Goal: Task Accomplishment & Management: Manage account settings

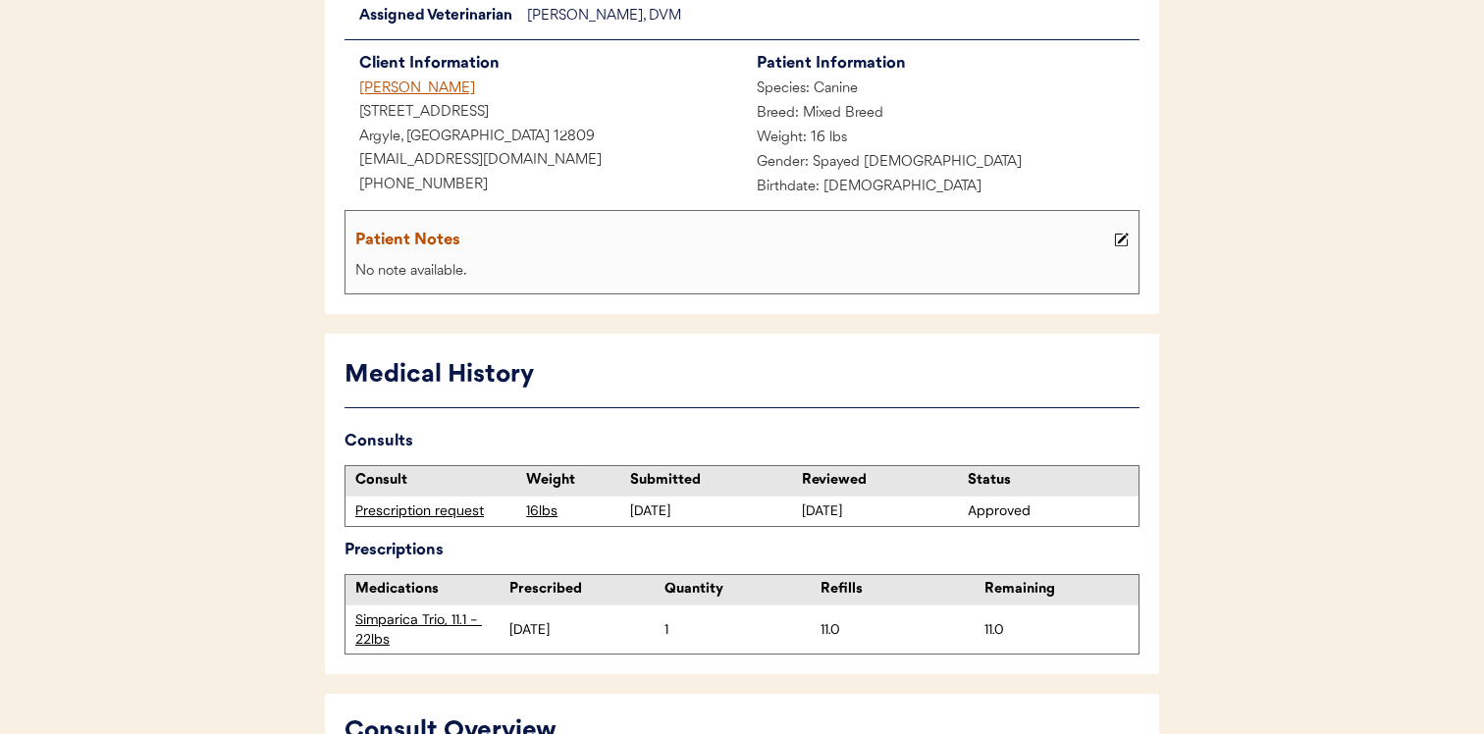
scroll to position [152, 0]
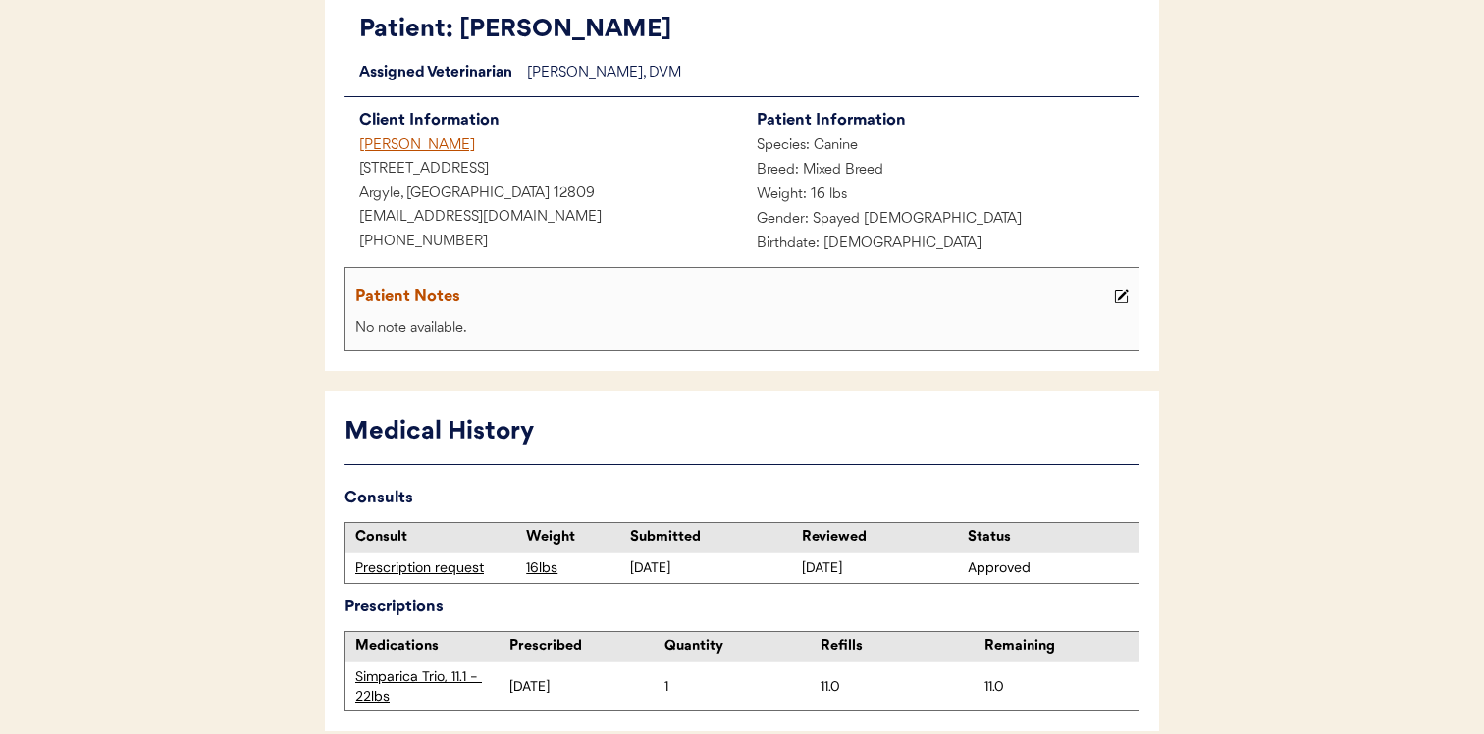
click at [428, 144] on div "[PERSON_NAME]" at bounding box center [544, 146] width 398 height 25
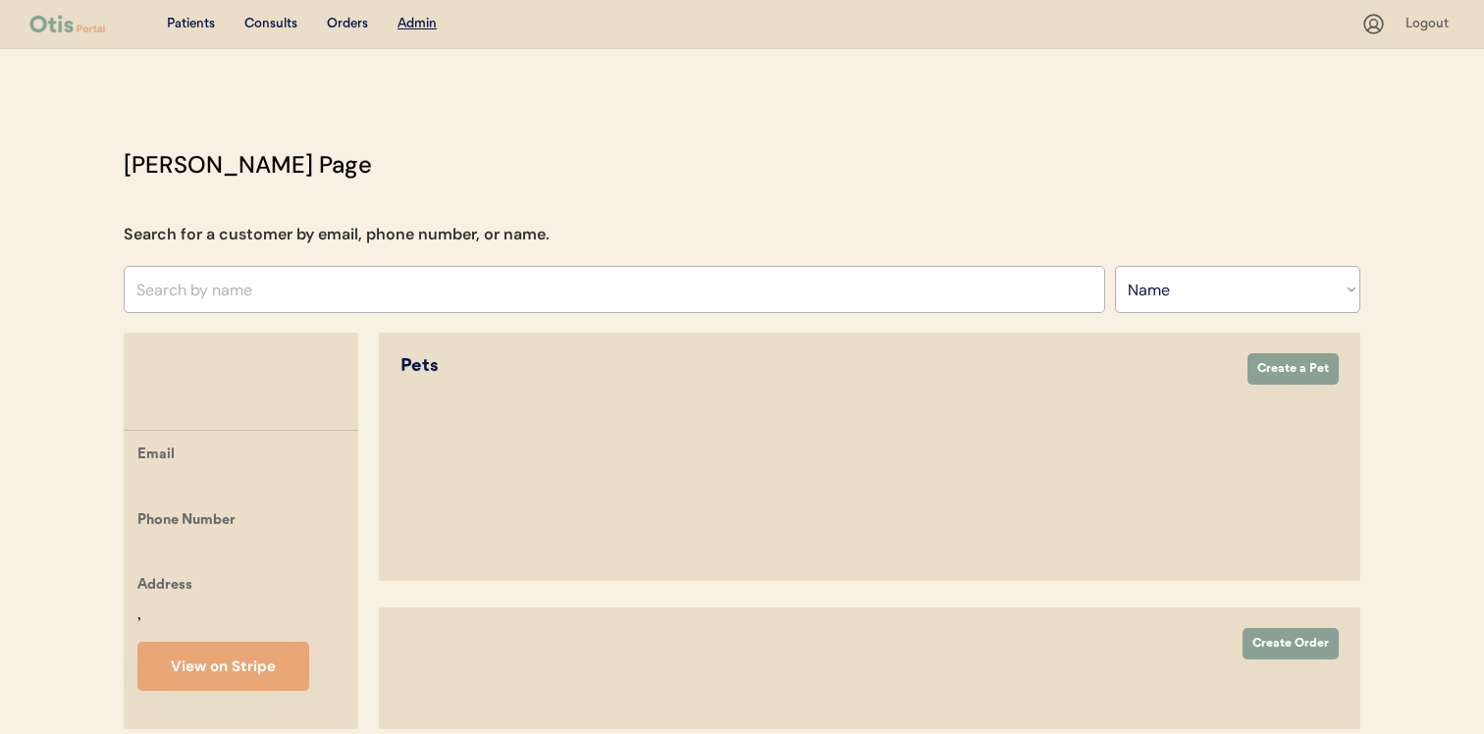
select select ""Name""
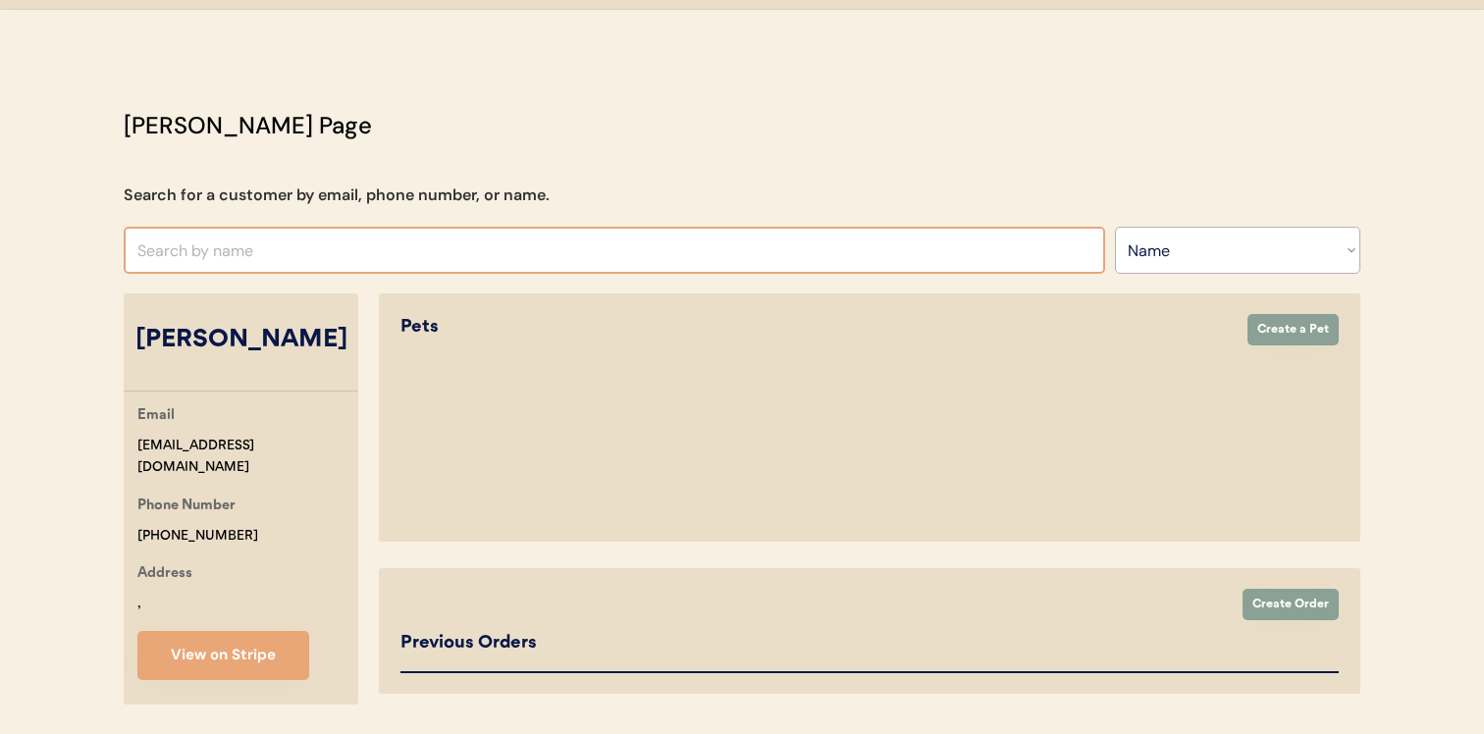
select select "true"
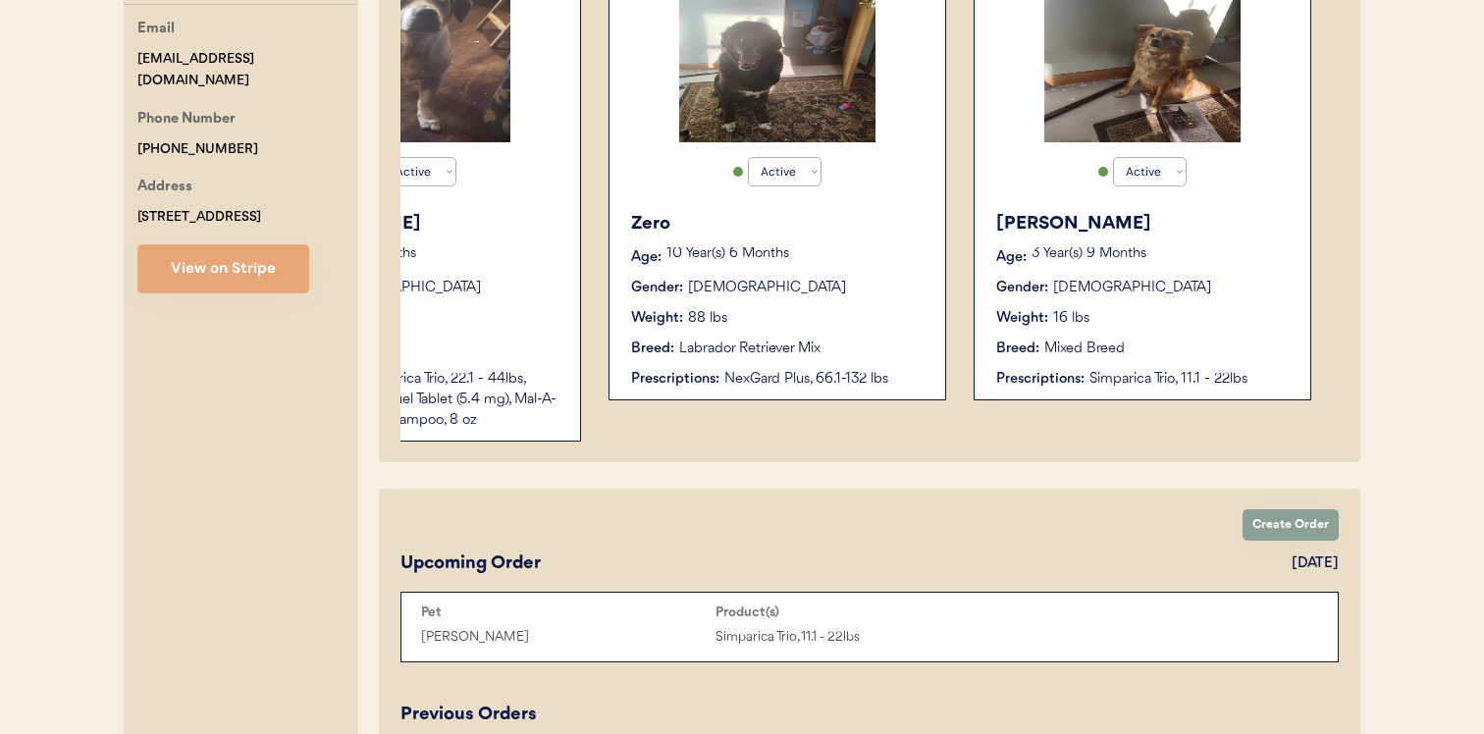
scroll to position [428, 0]
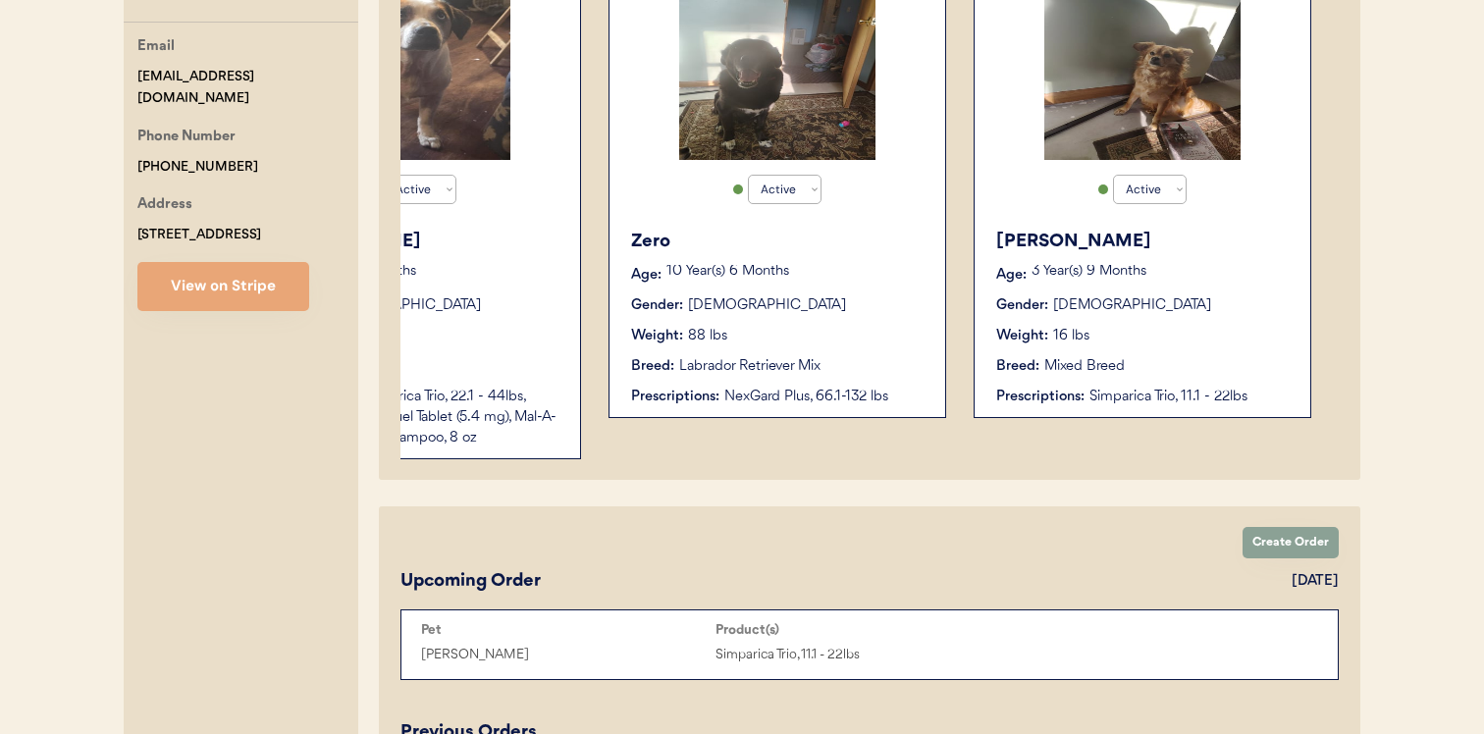
click at [1131, 341] on div "Weight: 16 lbs" at bounding box center [1143, 336] width 294 height 21
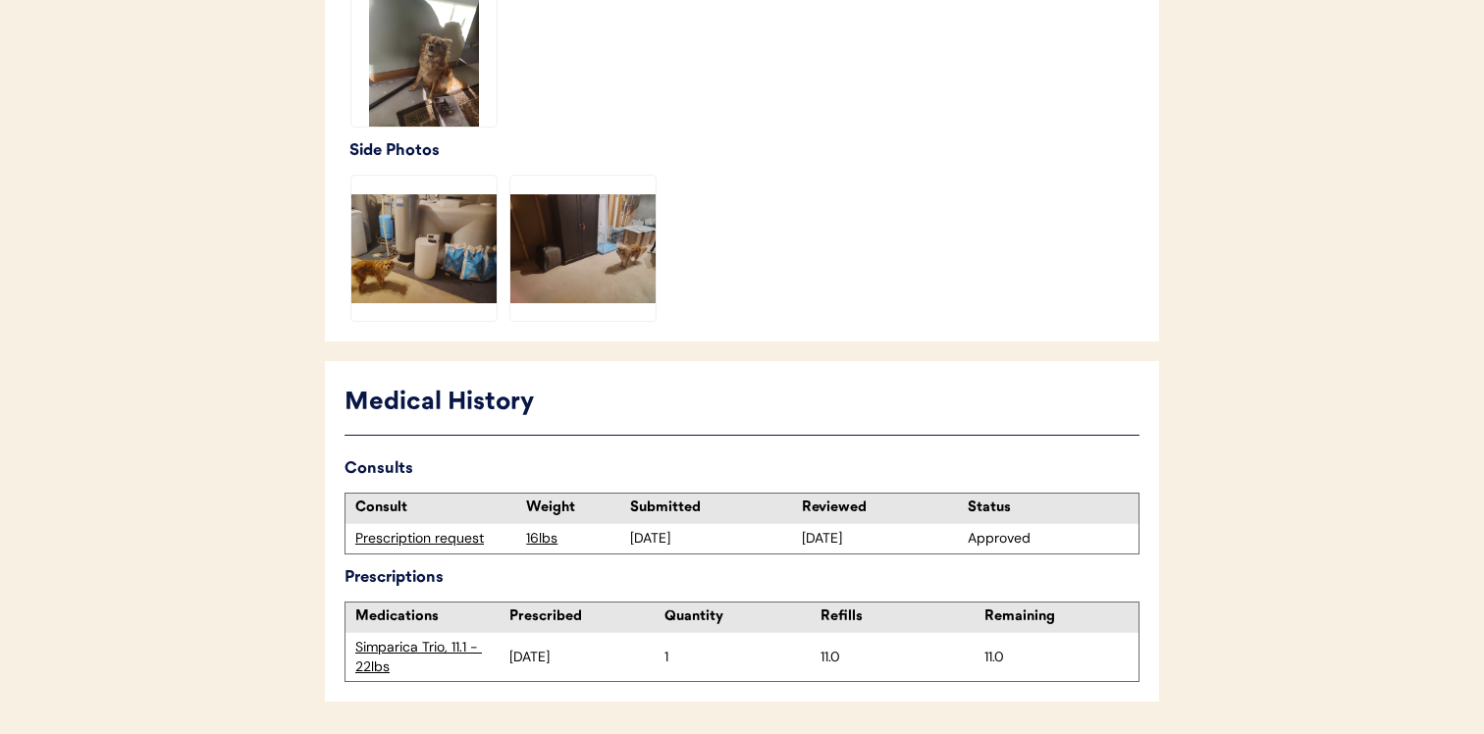
scroll to position [721, 0]
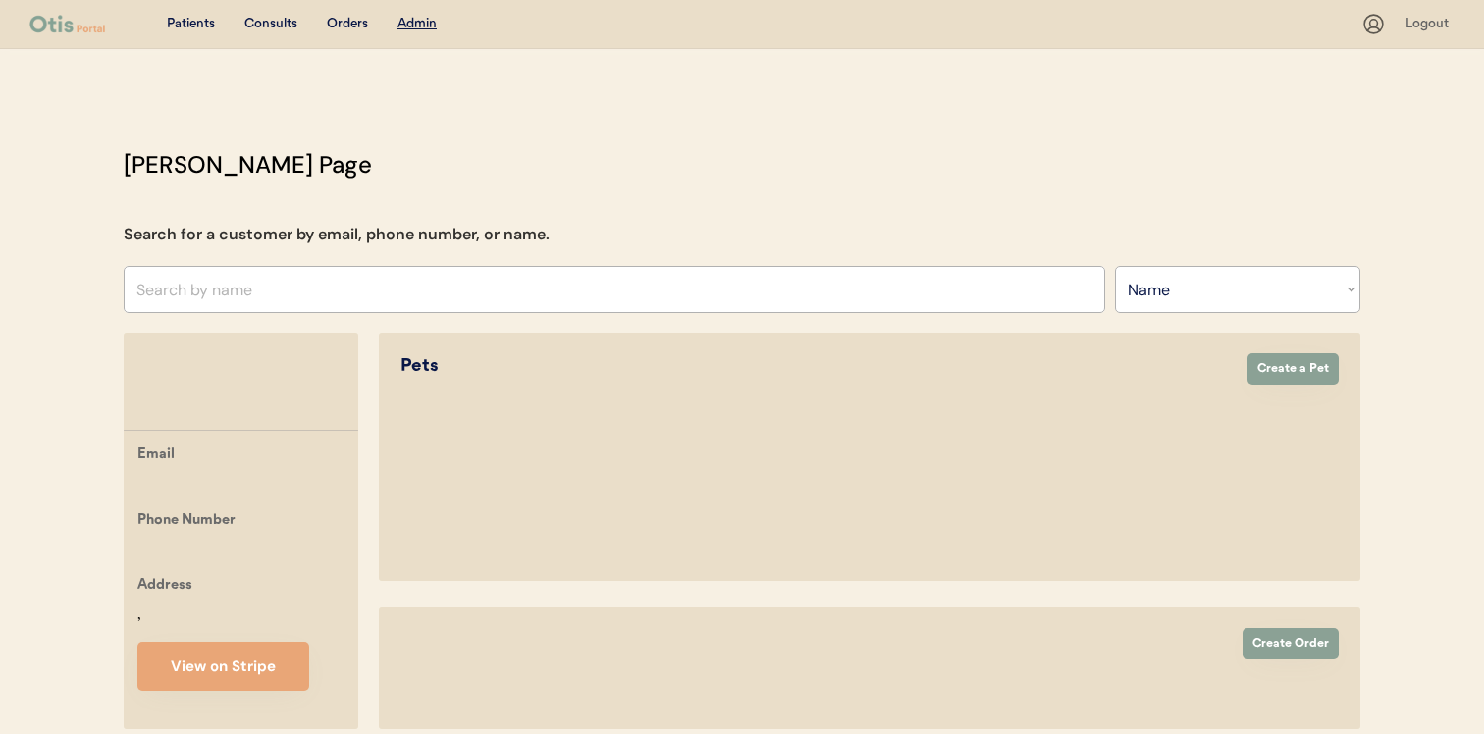
select select ""Name""
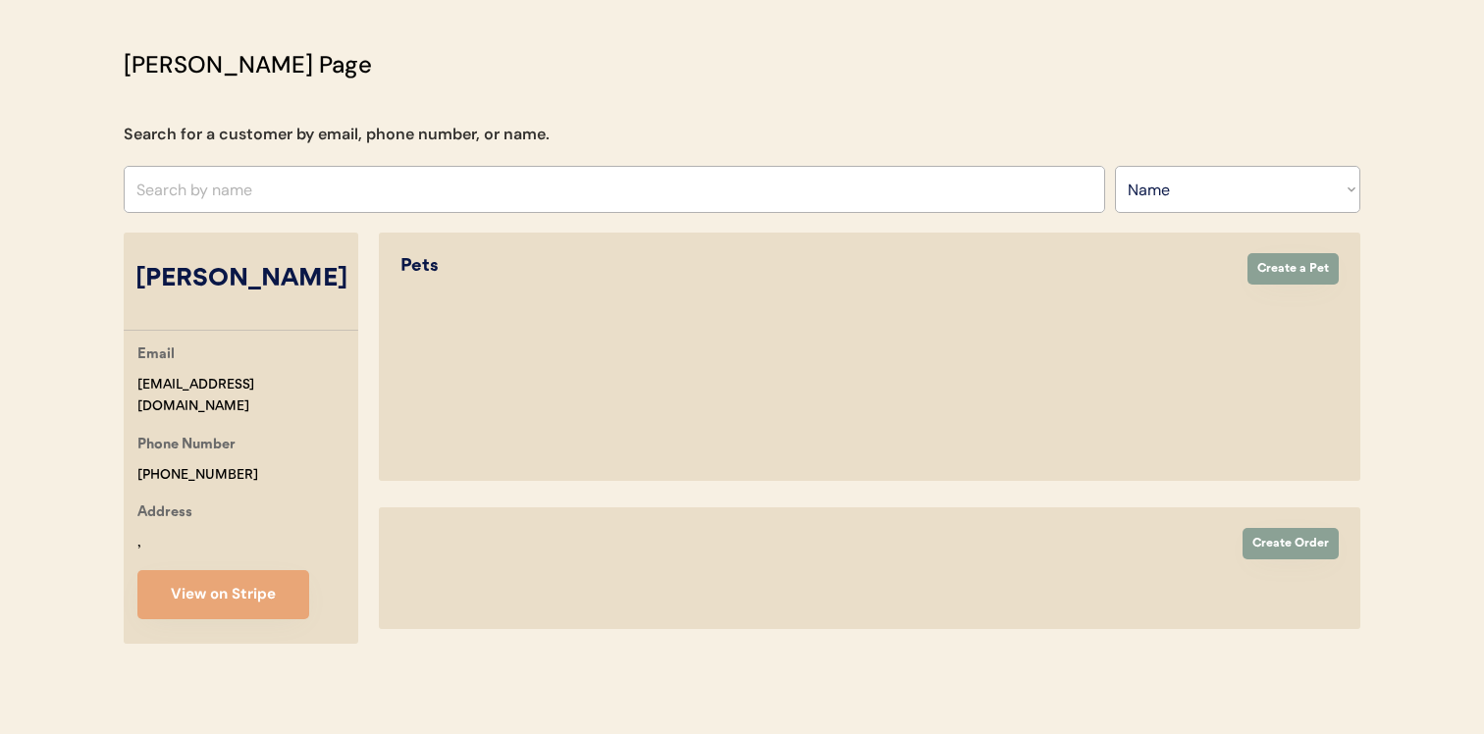
select select "true"
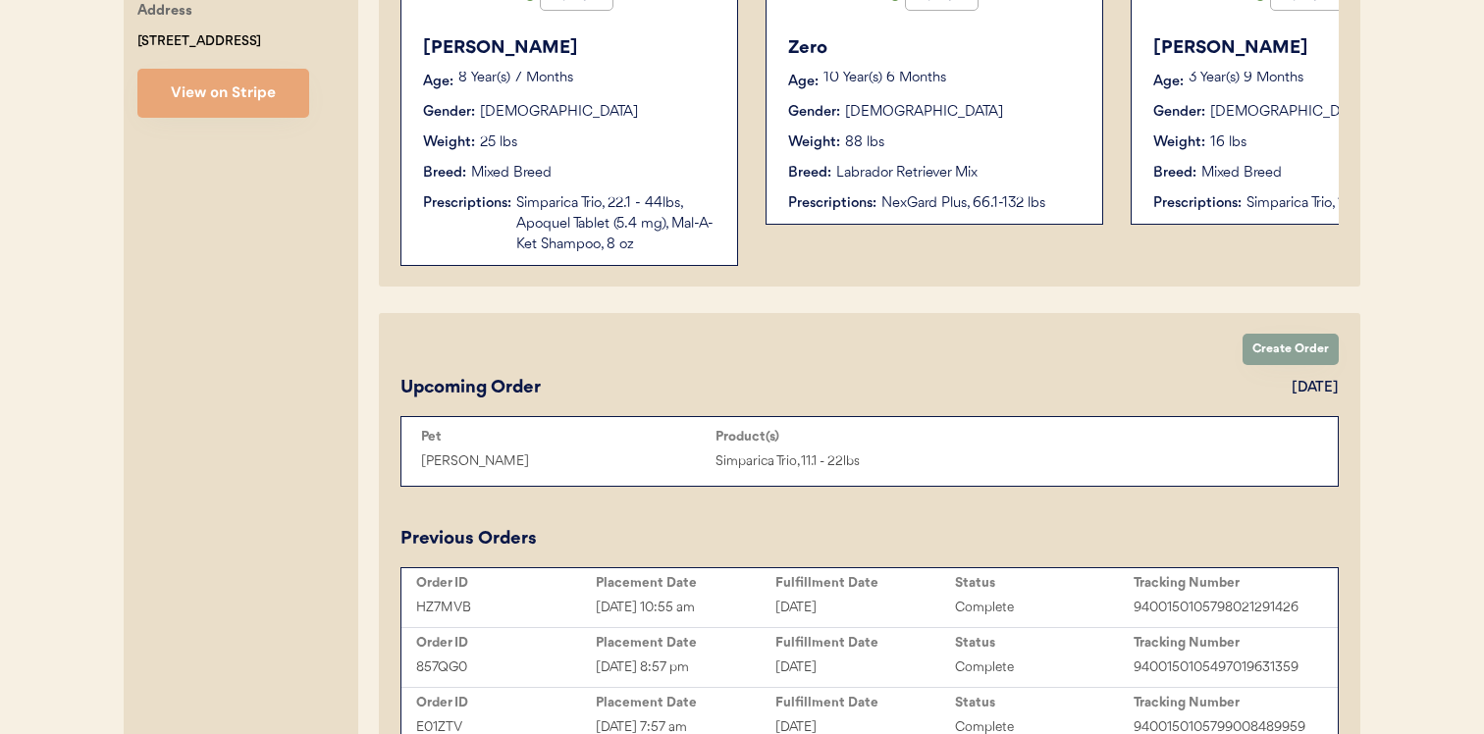
scroll to position [627, 0]
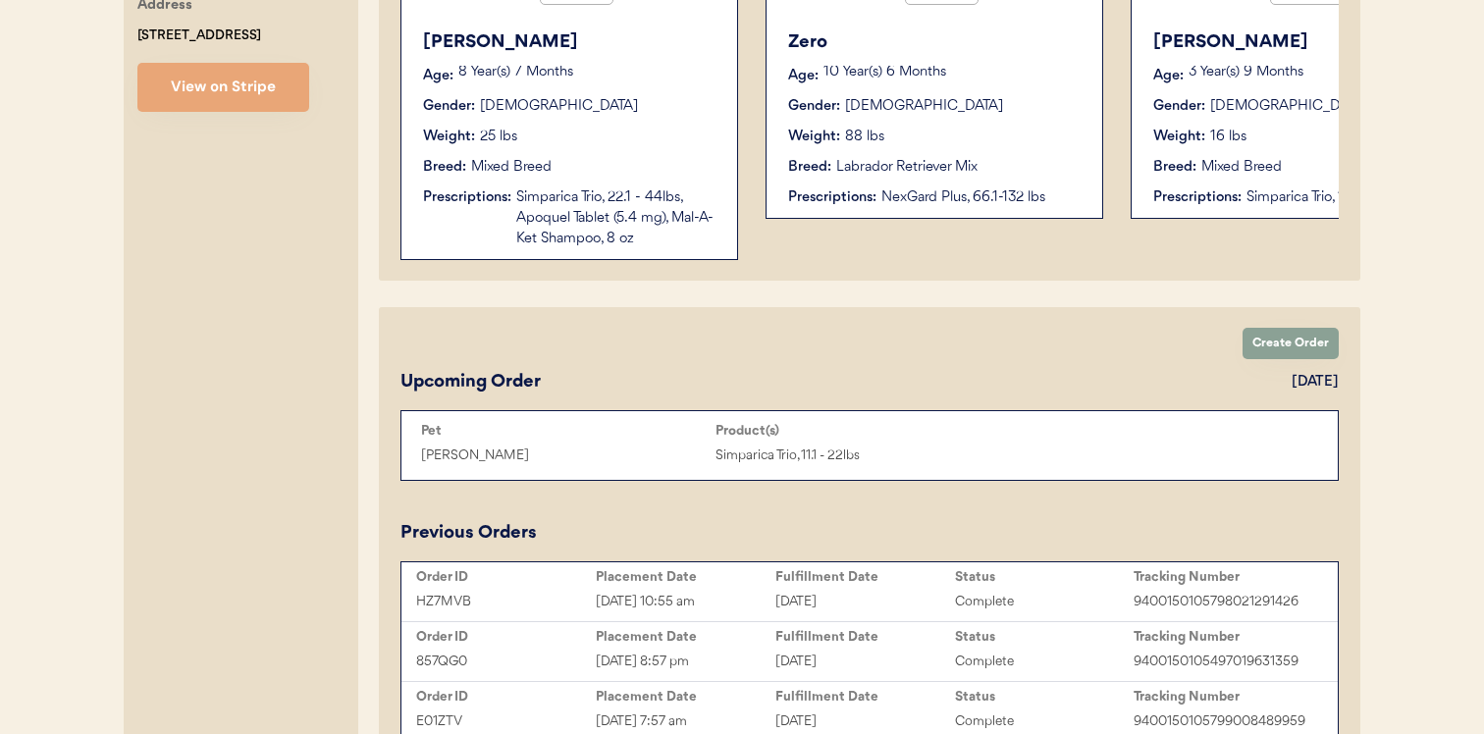
click at [1028, 559] on div "Previous Orders Order ID Placement Date Fulfillment Date Status Tracking Number…" at bounding box center [869, 661] width 938 height 282
click at [1028, 565] on div "Order ID Placement Date Fulfillment Date Status Tracking Number HZ7MVB Aug 15, …" at bounding box center [869, 591] width 936 height 59
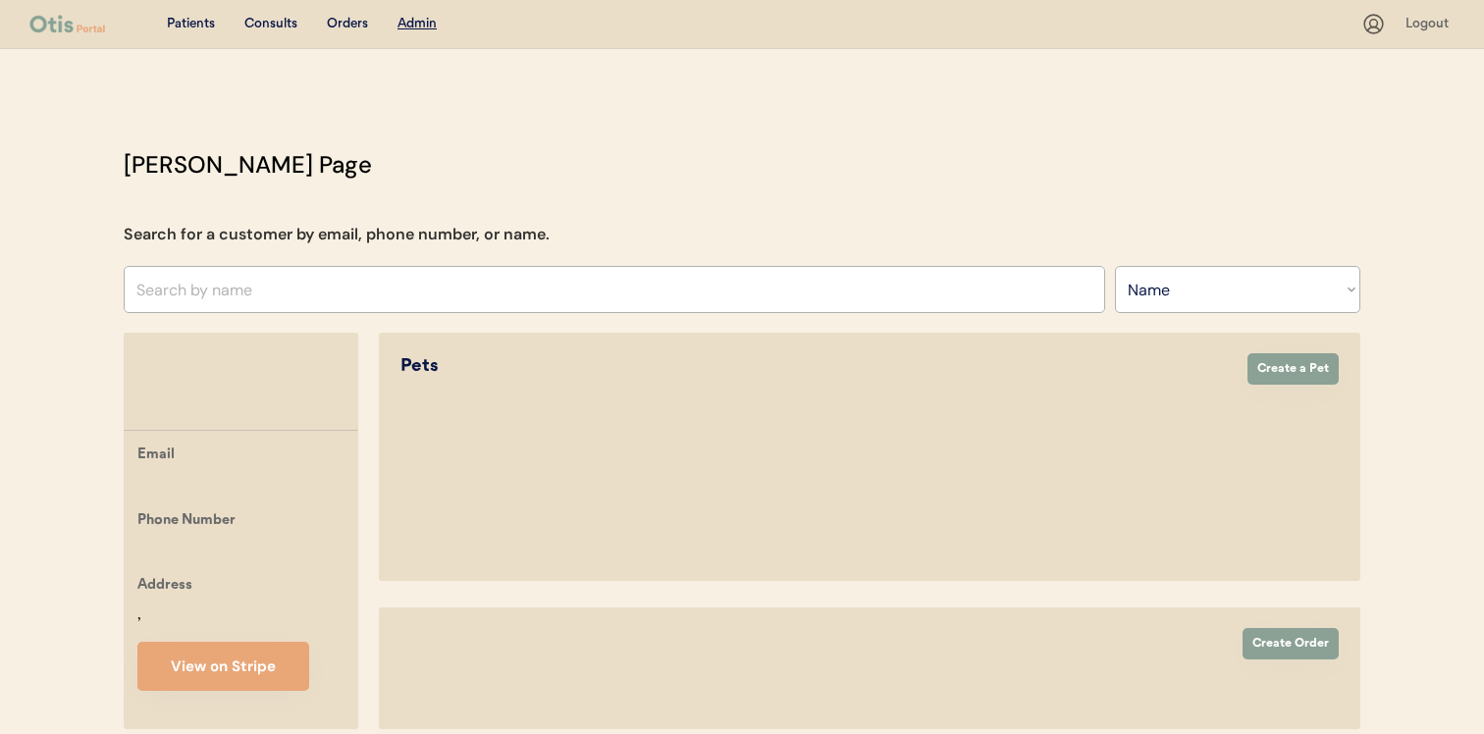
select select ""Name""
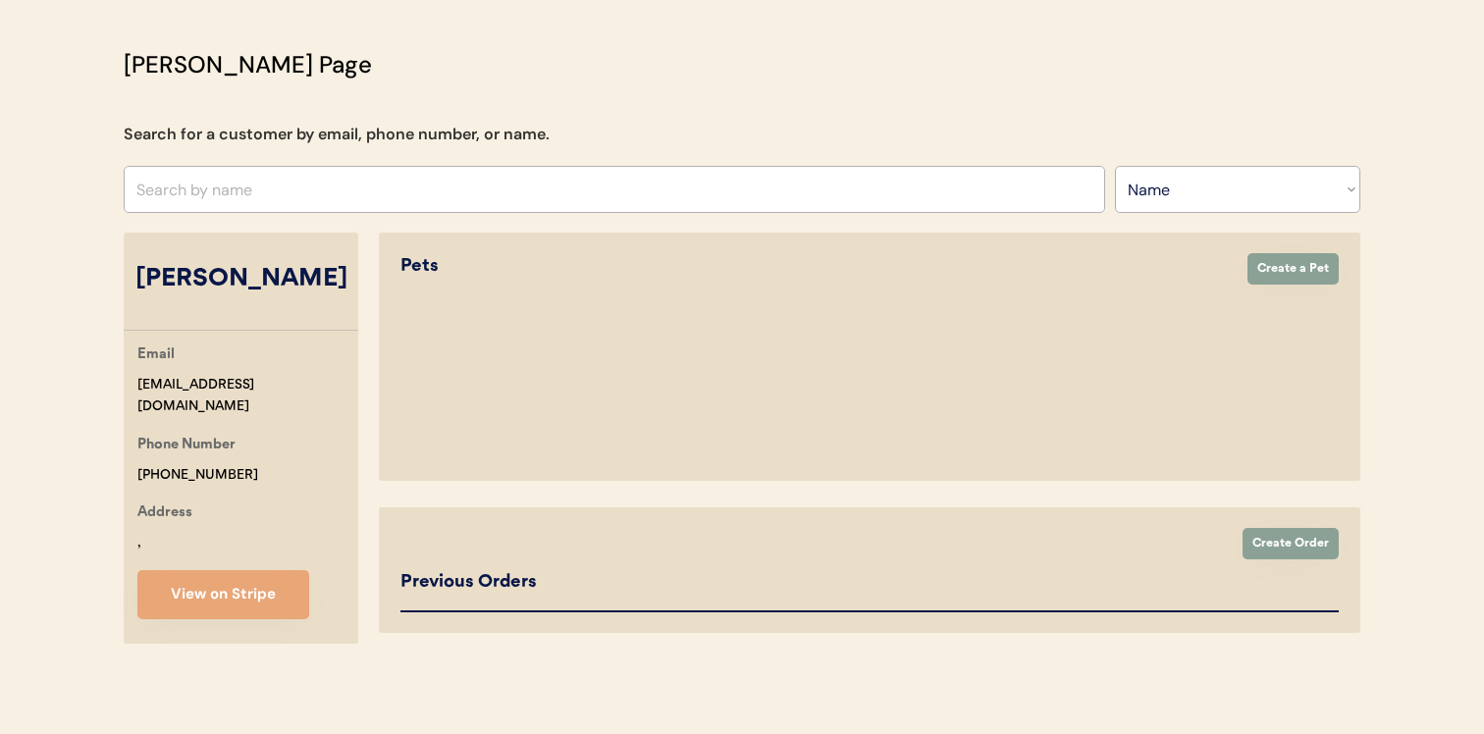
select select "true"
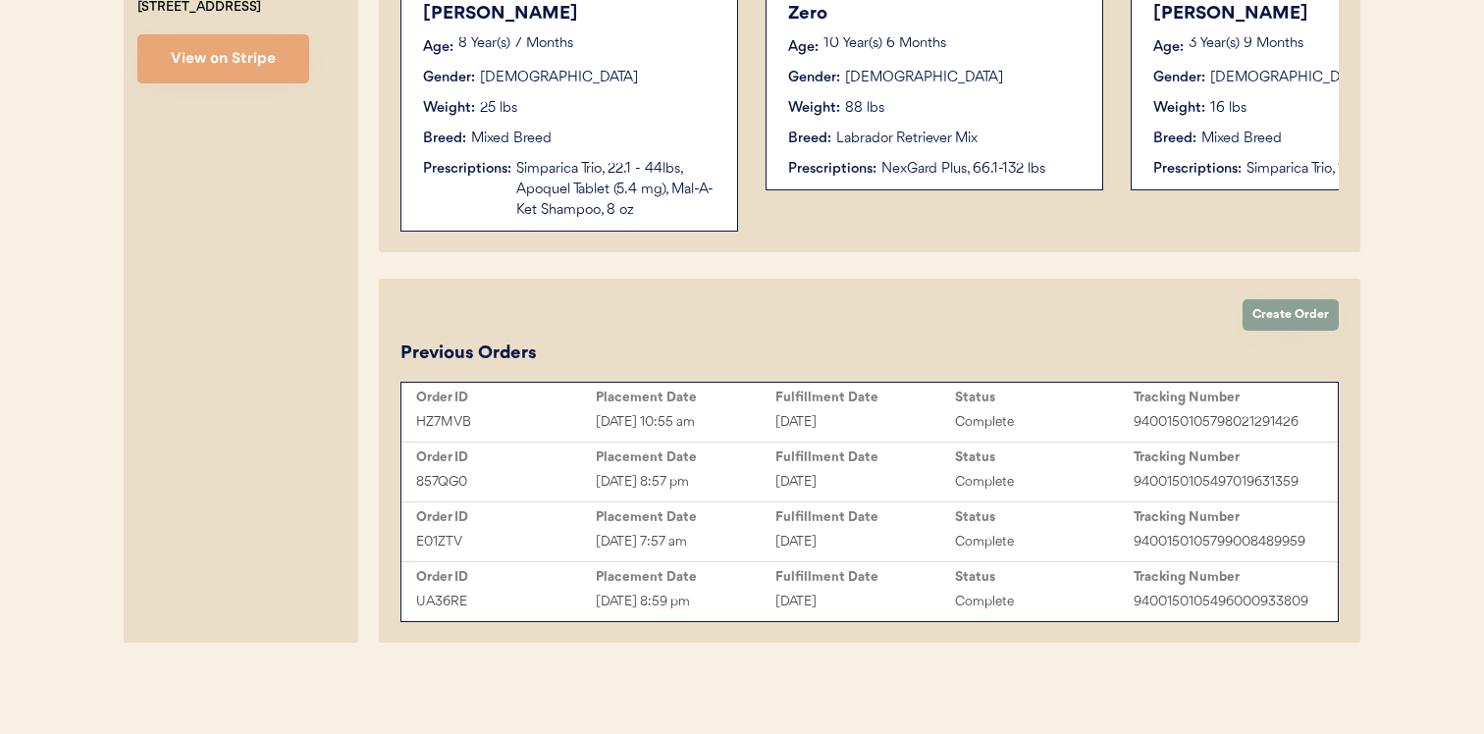
scroll to position [675, 0]
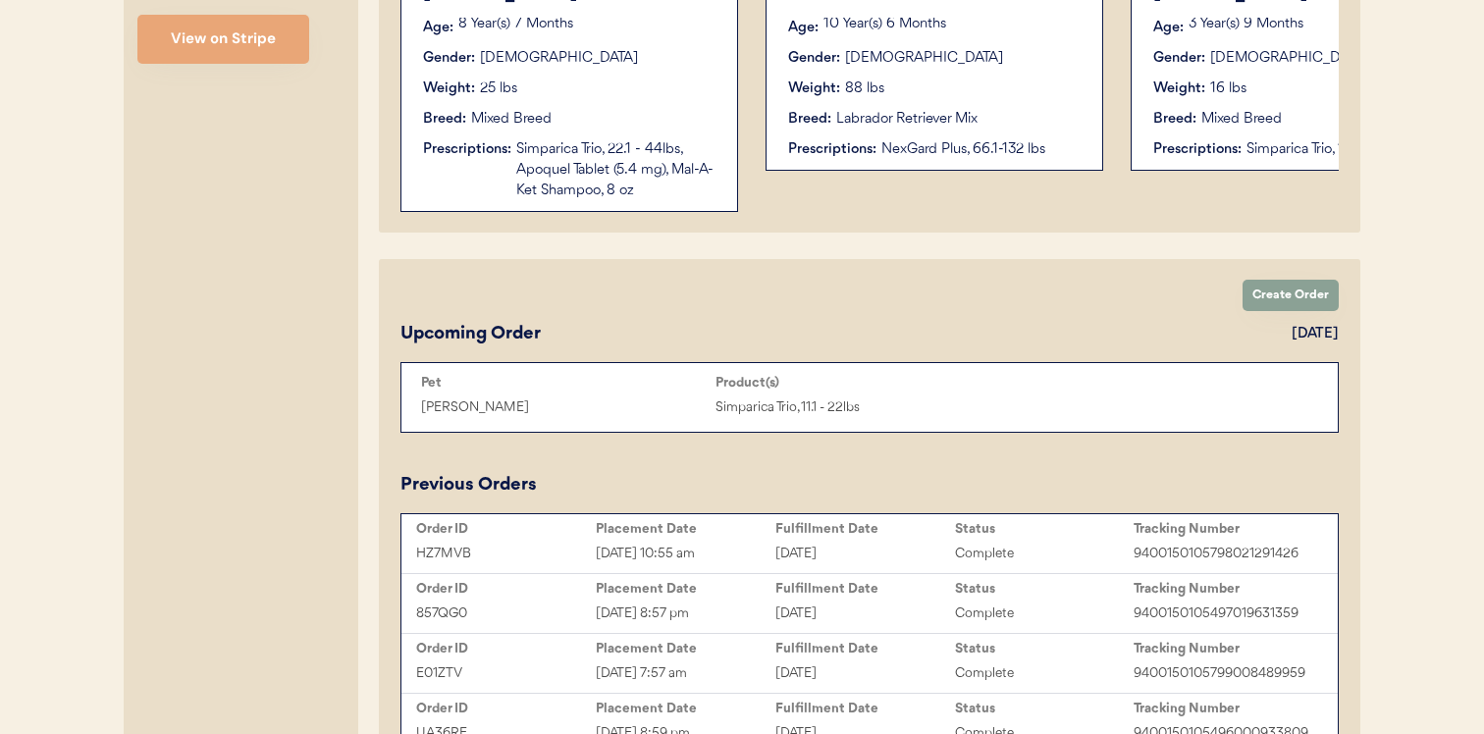
click at [1021, 488] on div "Previous Orders Order ID Placement Date Fulfillment Date Status Tracking Number…" at bounding box center [869, 613] width 938 height 282
click at [1003, 612] on div "Complete" at bounding box center [1045, 614] width 180 height 23
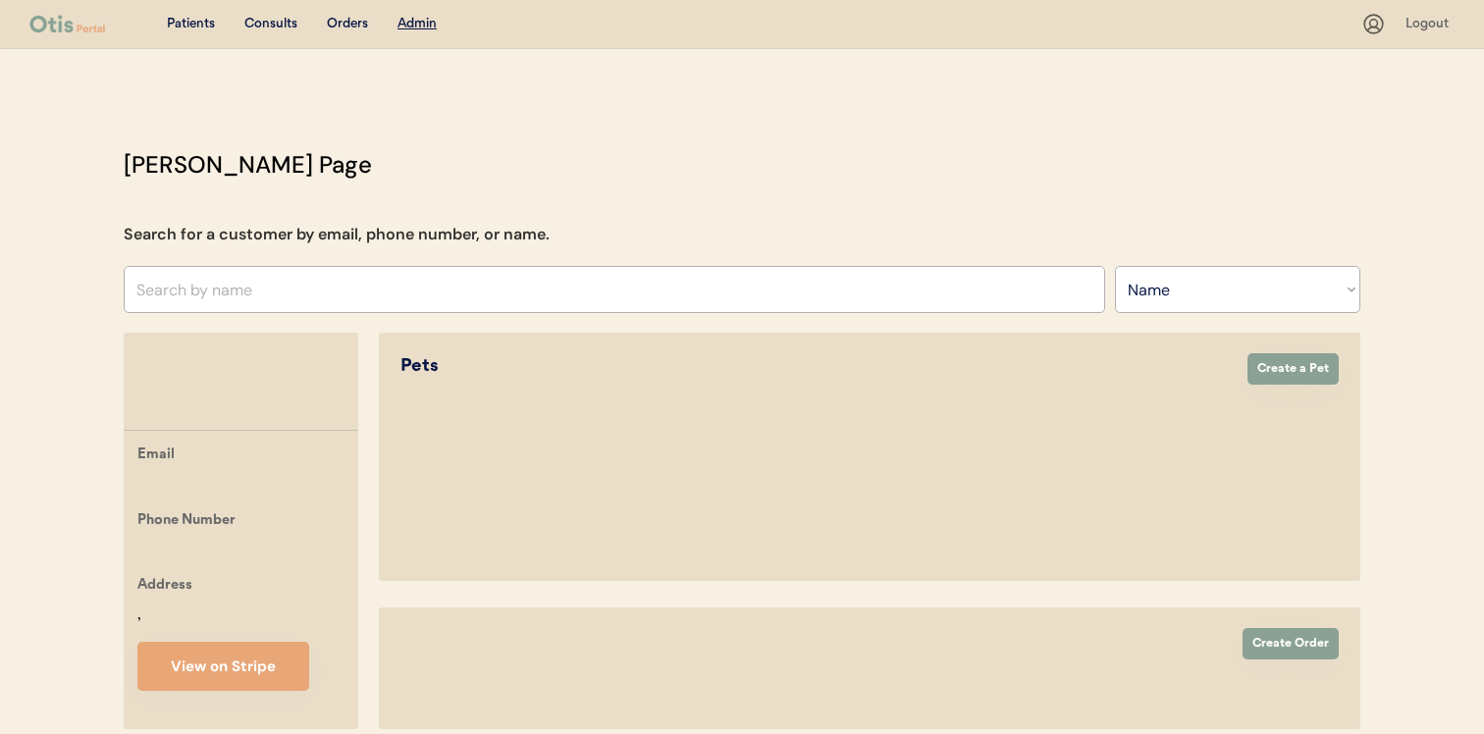
select select ""Name""
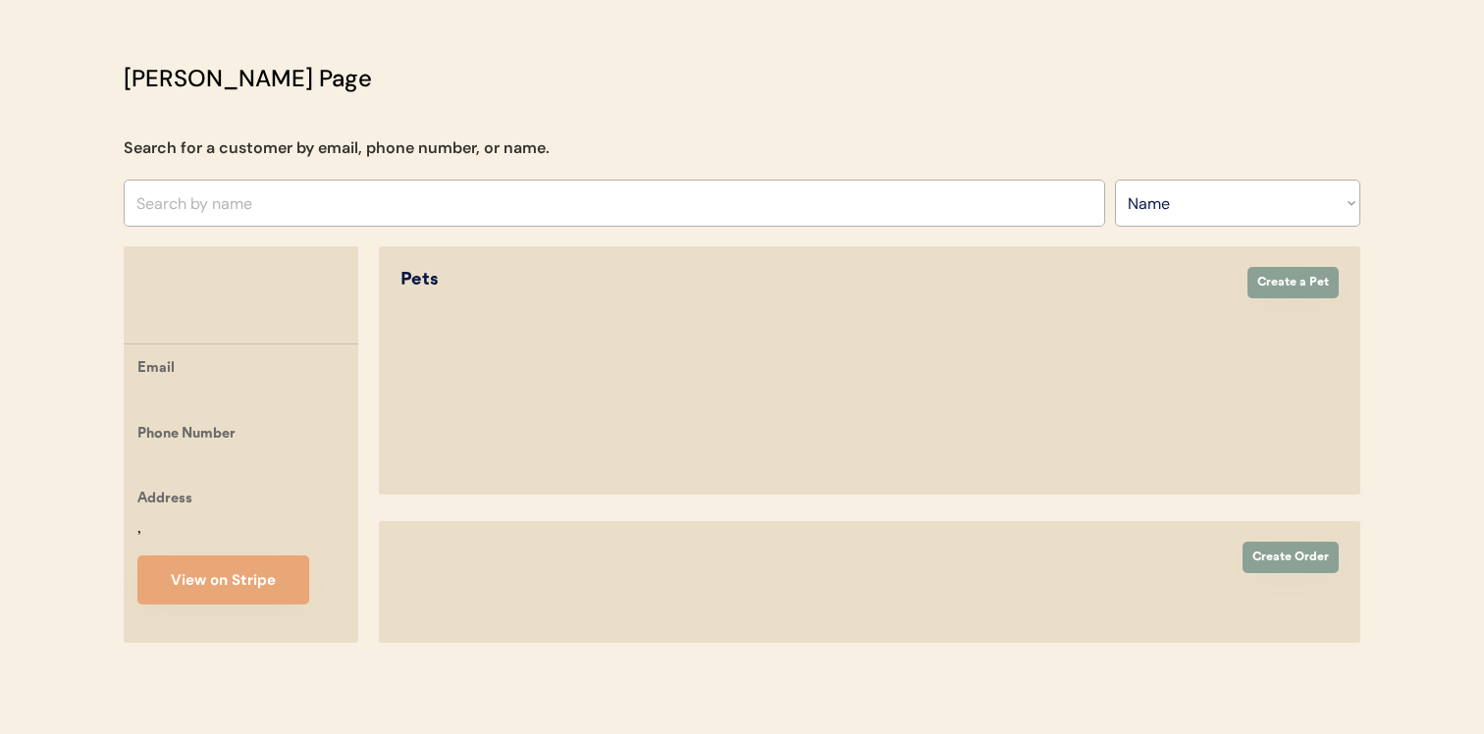
select select "true"
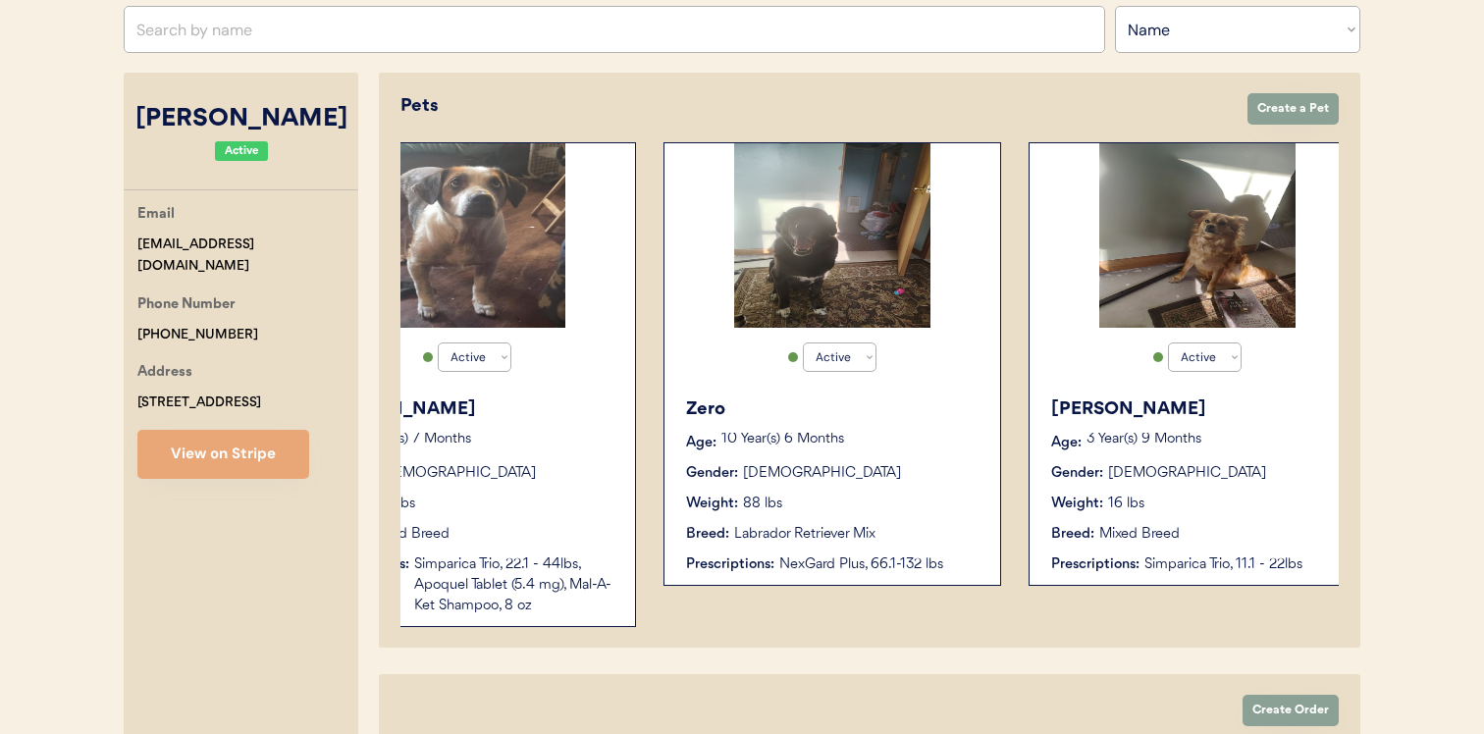
scroll to position [0, 157]
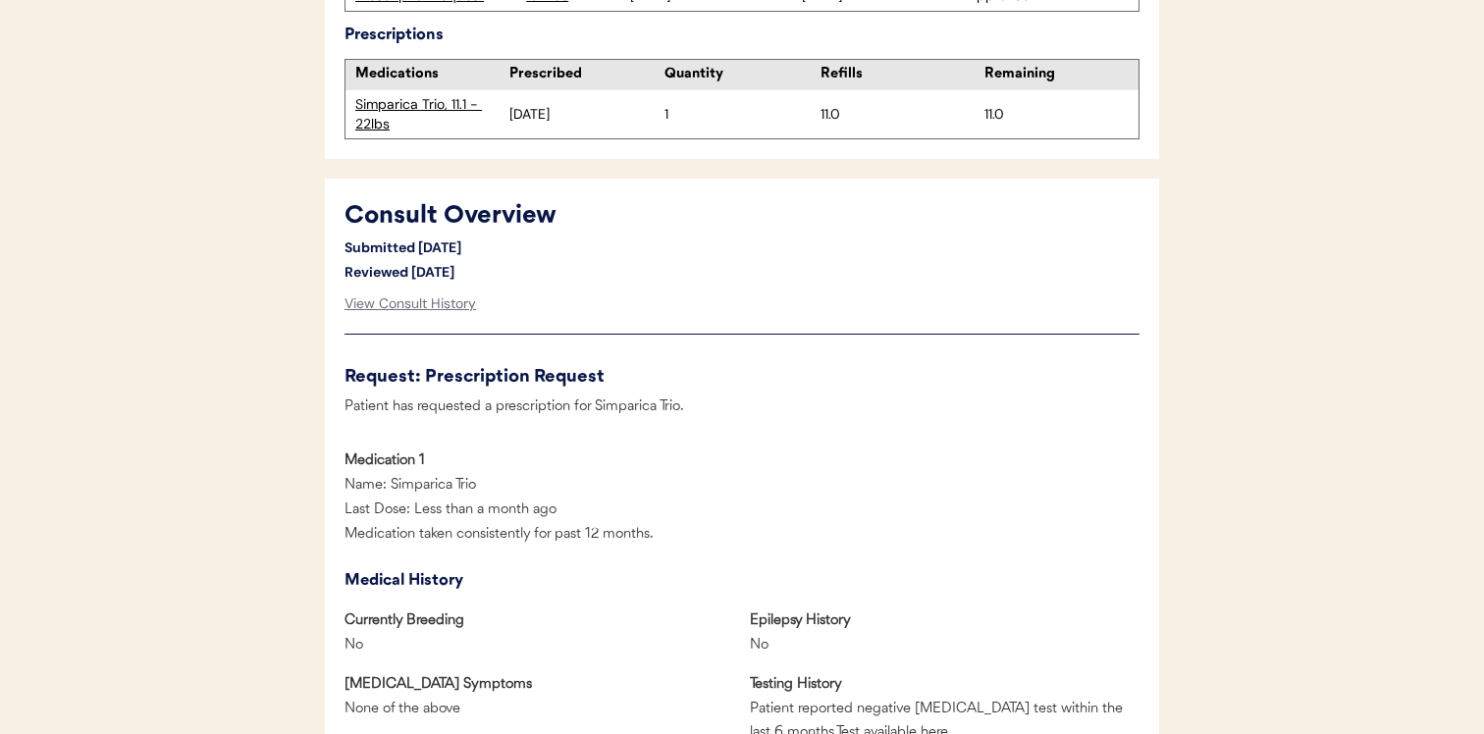
scroll to position [700, 0]
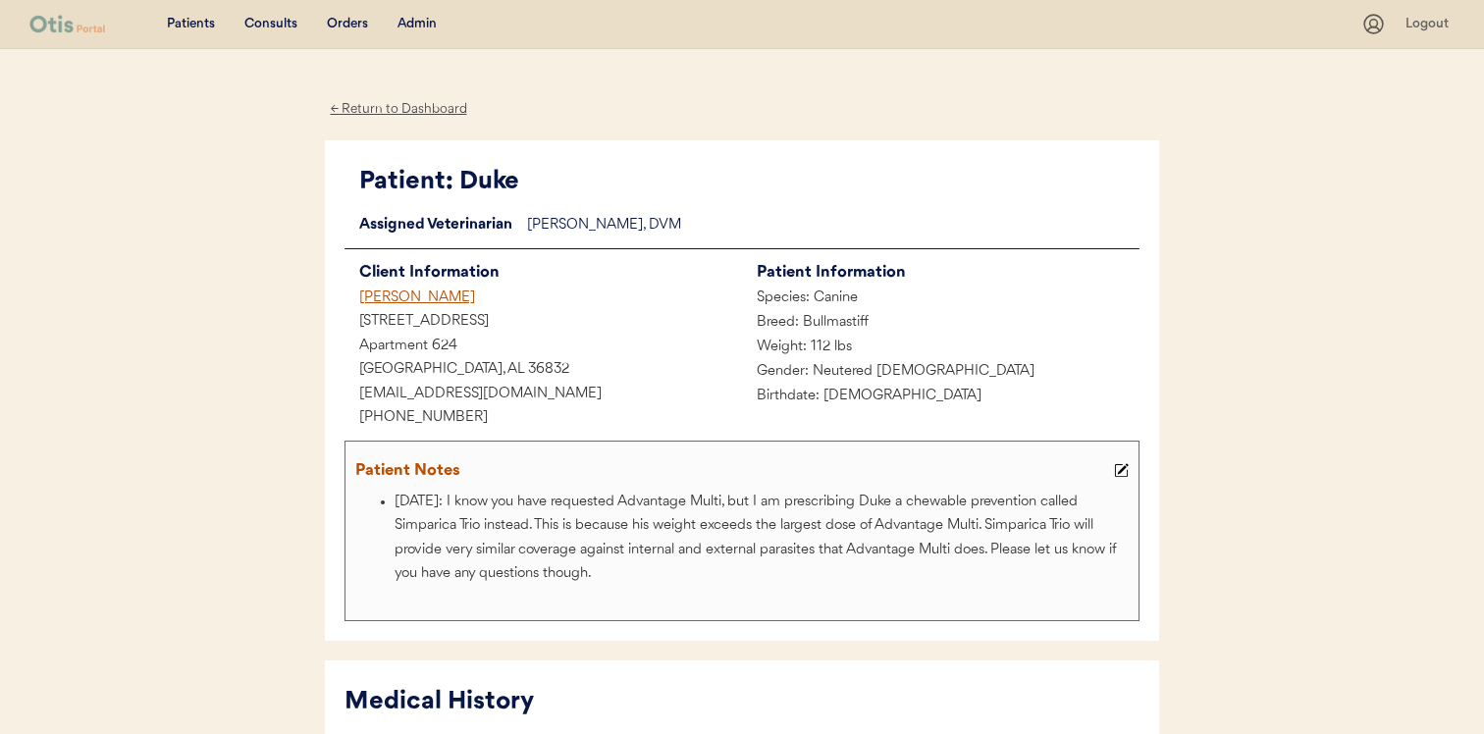
click at [407, 296] on div "Ryan Walters" at bounding box center [544, 299] width 398 height 25
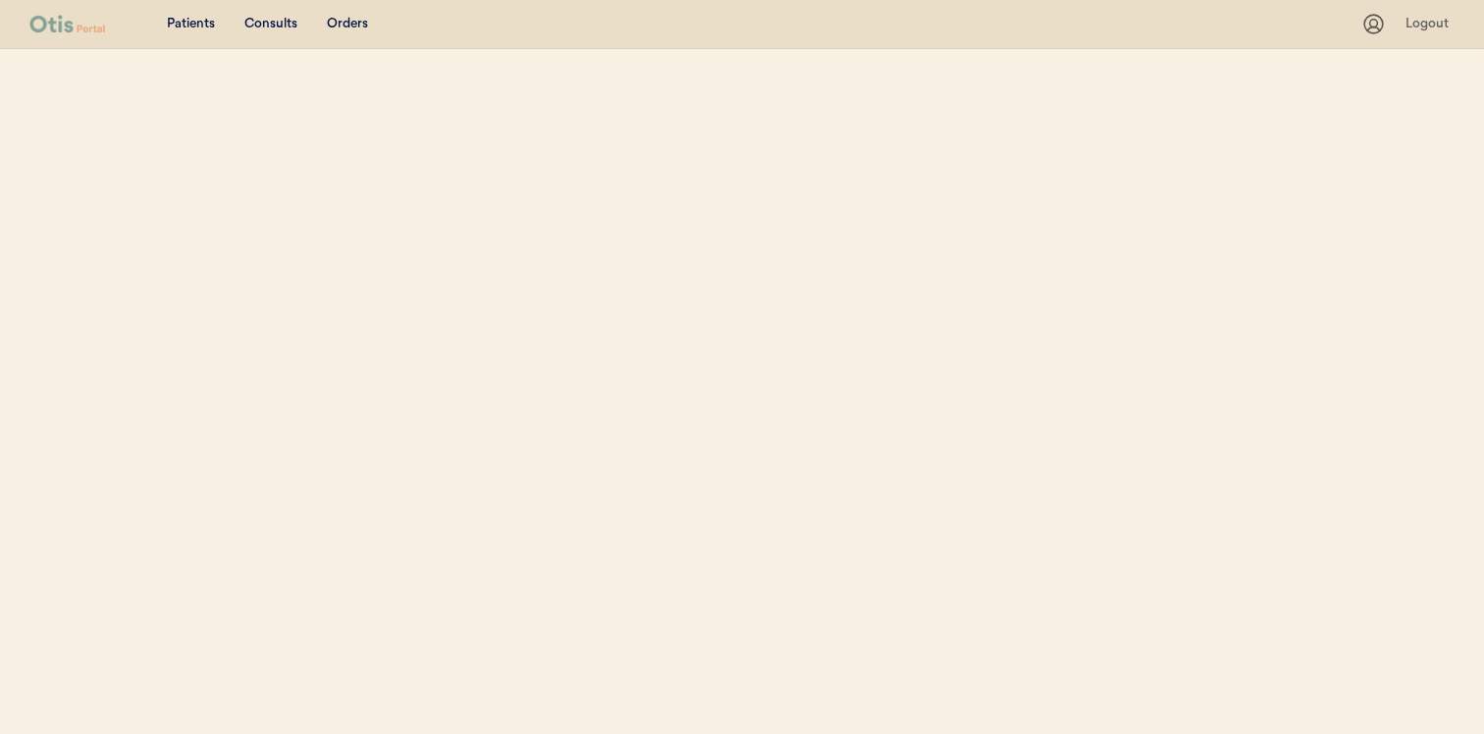
select select ""Name""
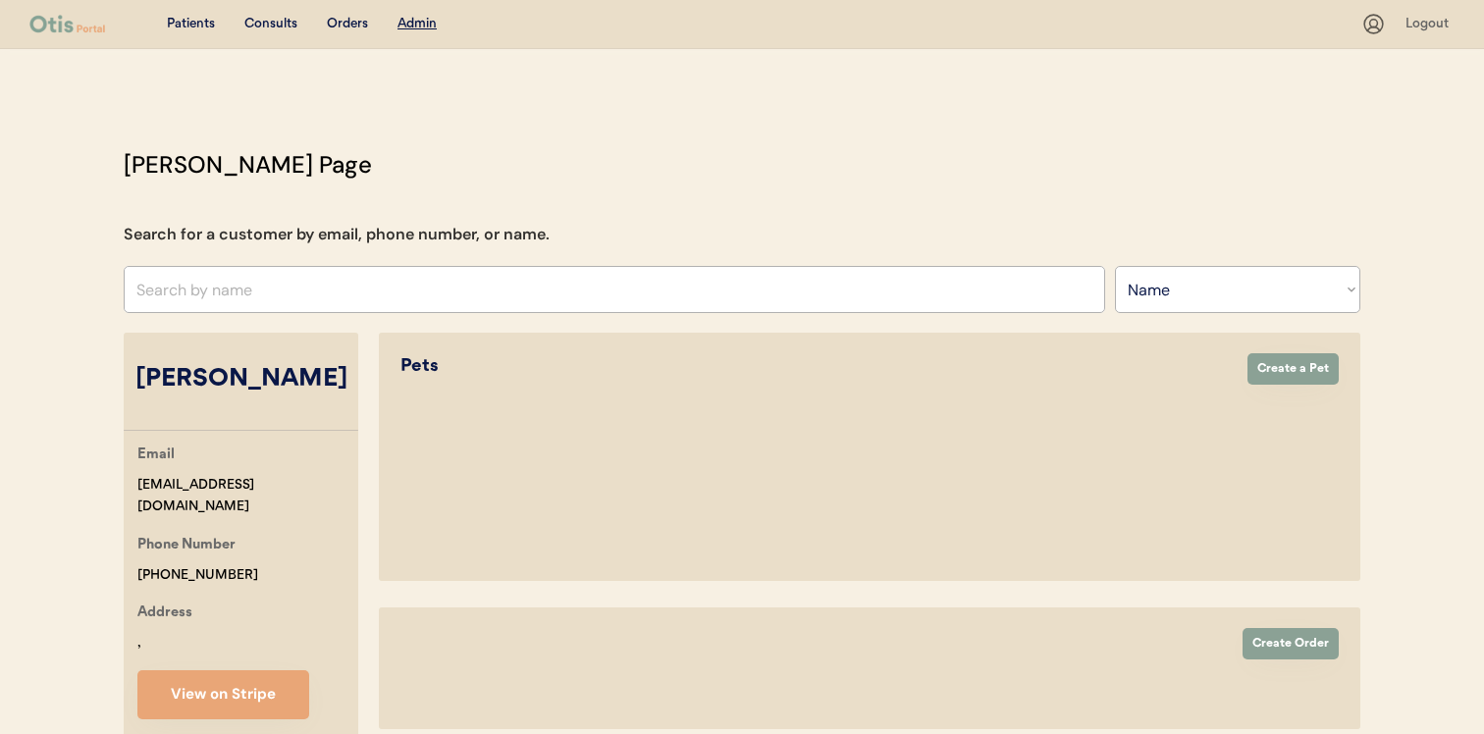
select select "true"
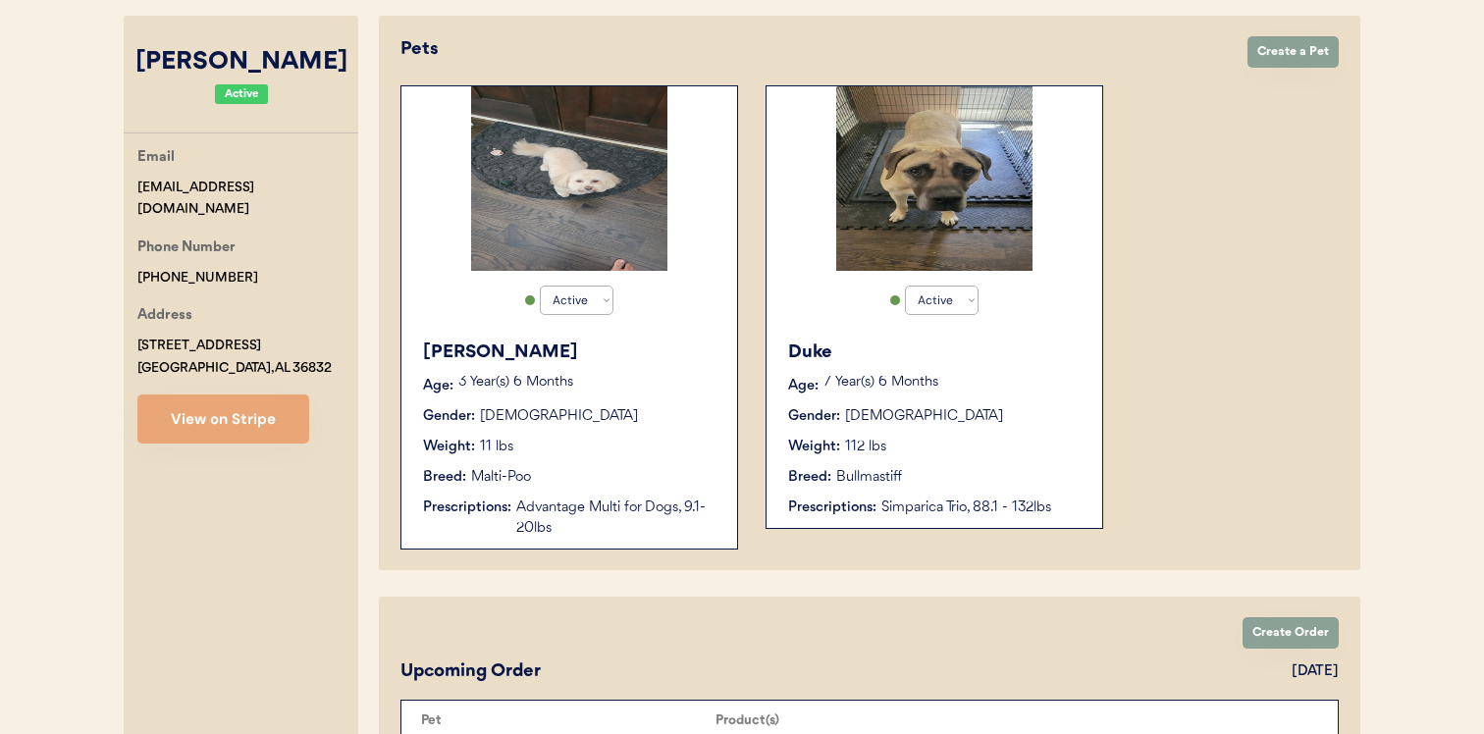
scroll to position [265, 0]
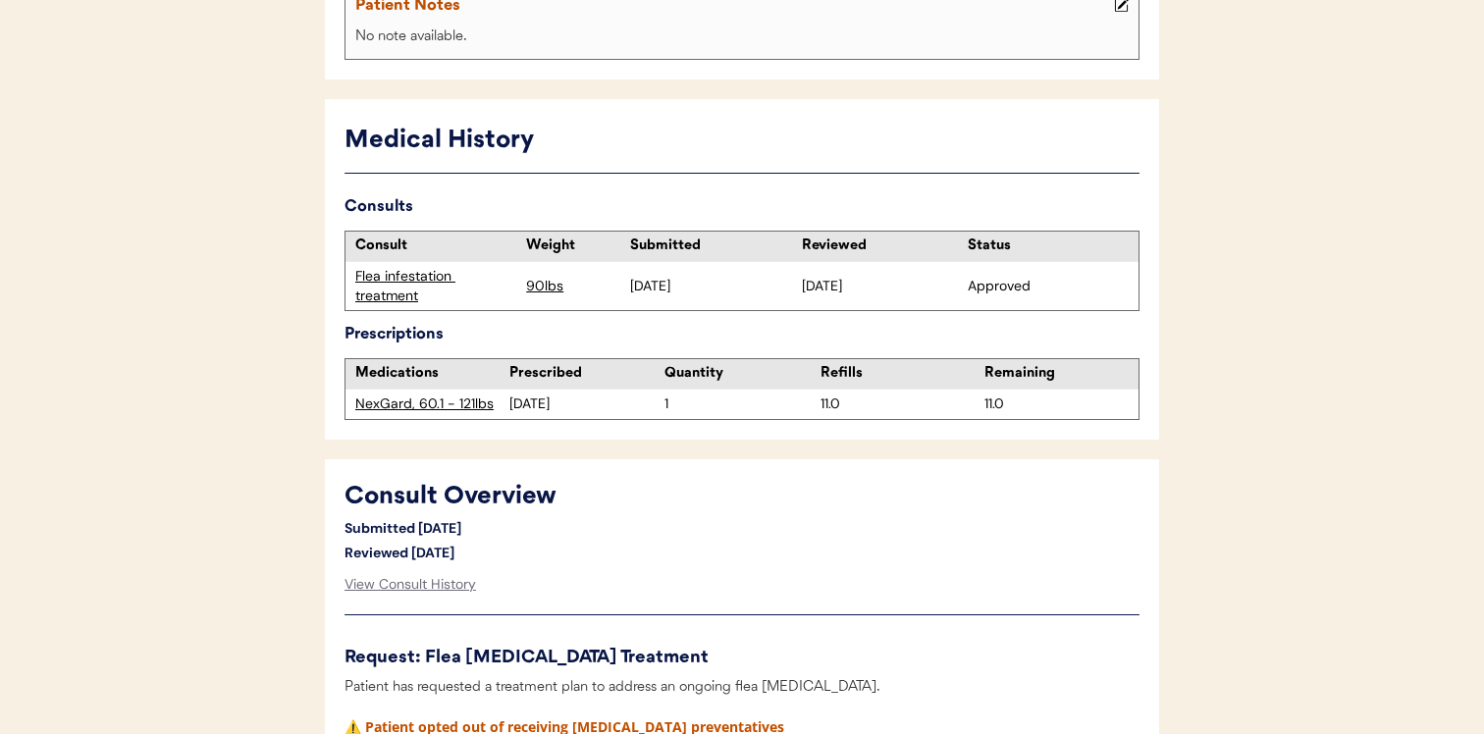
scroll to position [573, 0]
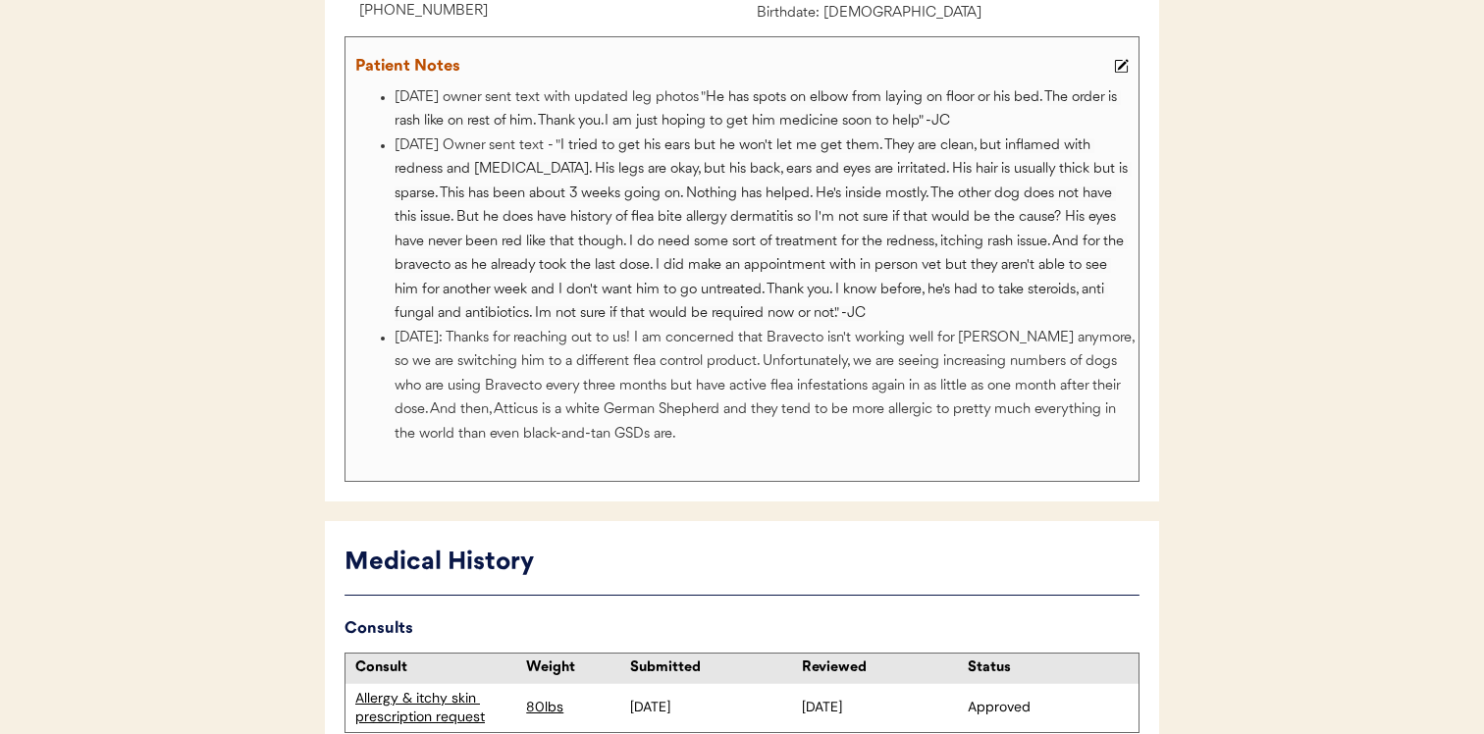
scroll to position [224, 0]
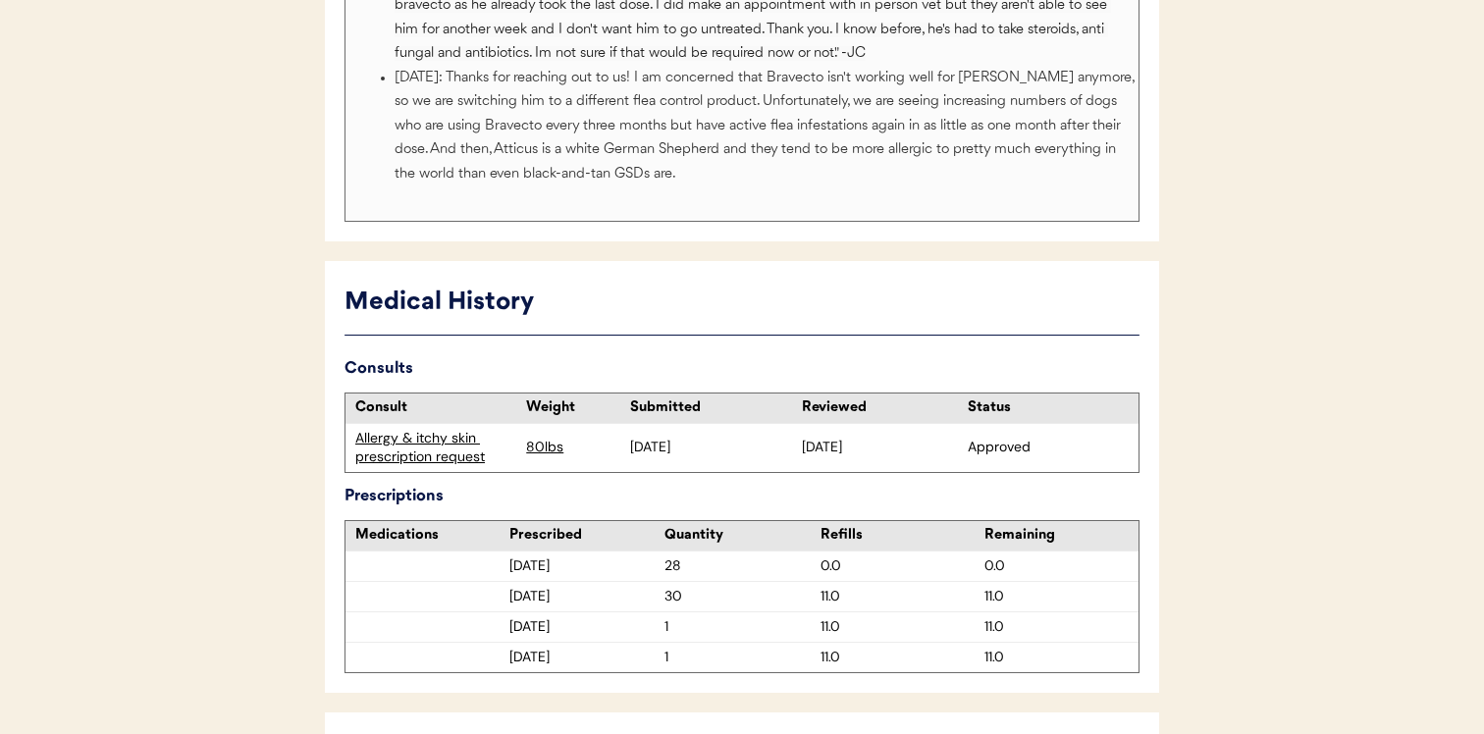
scroll to position [819, 0]
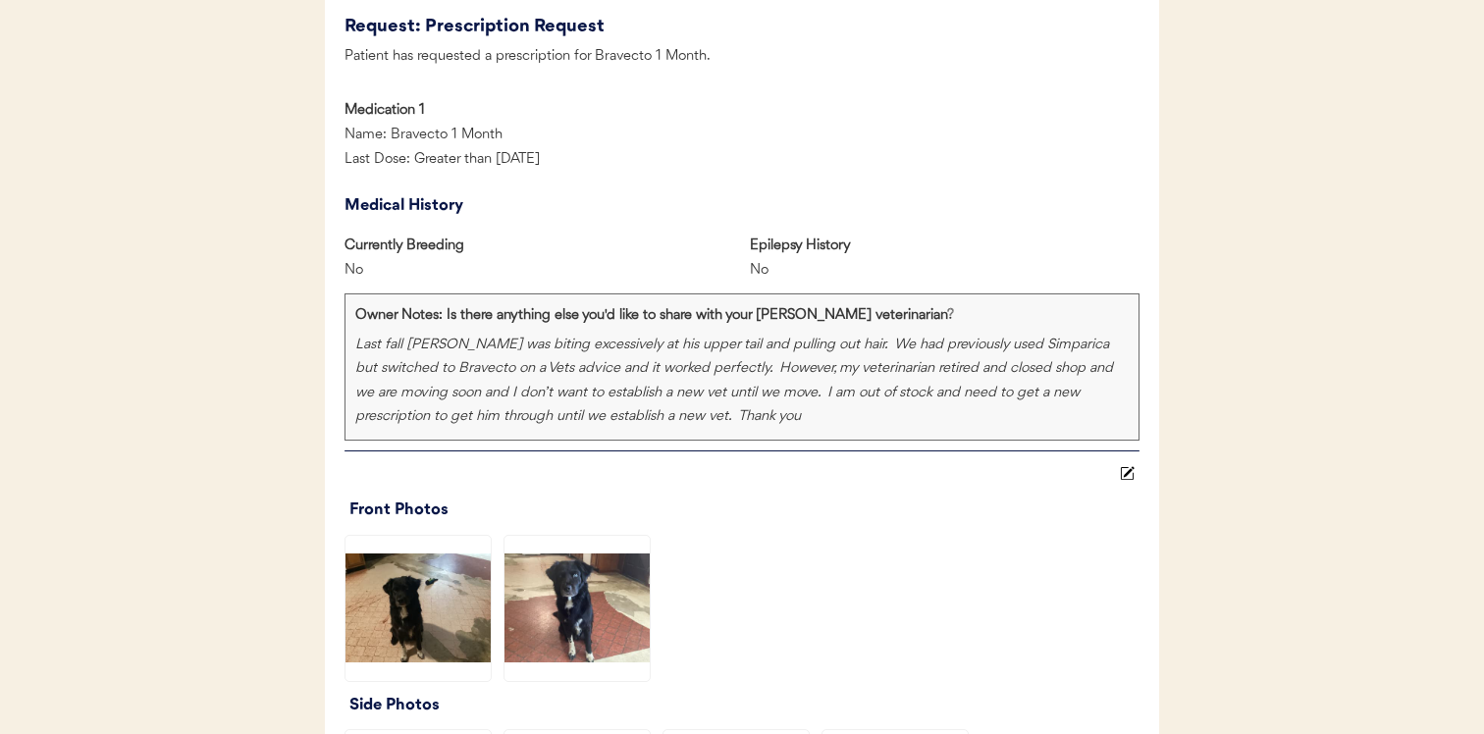
scroll to position [951, 0]
